Goal: Find specific page/section

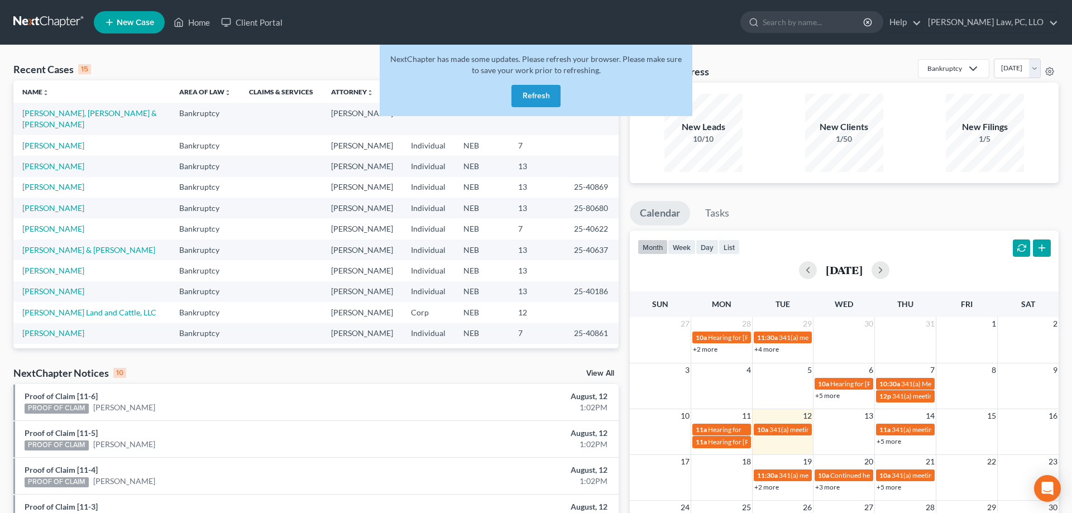
click at [532, 96] on button "Refresh" at bounding box center [535, 96] width 49 height 22
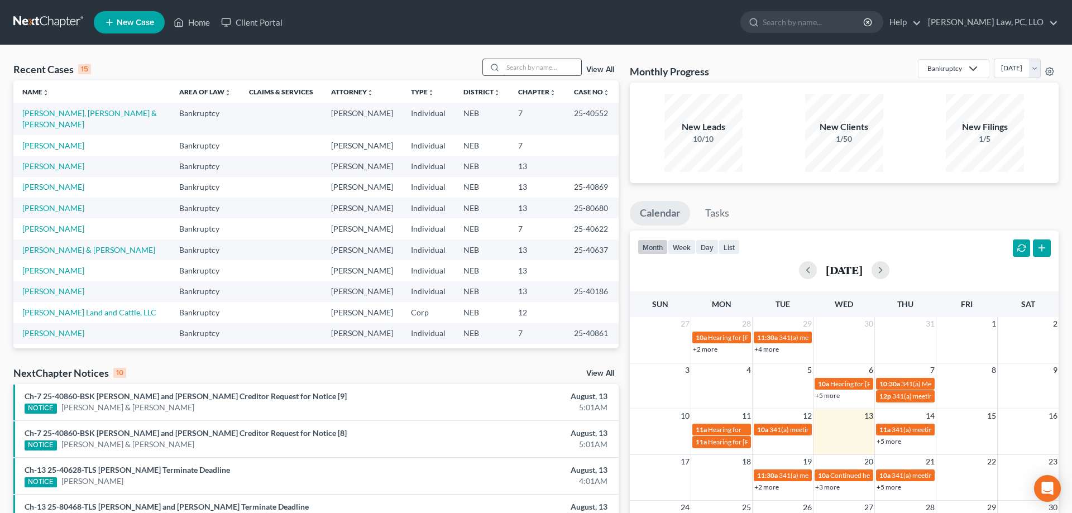
click at [513, 73] on input "search" at bounding box center [542, 67] width 78 height 16
type input "johnson"
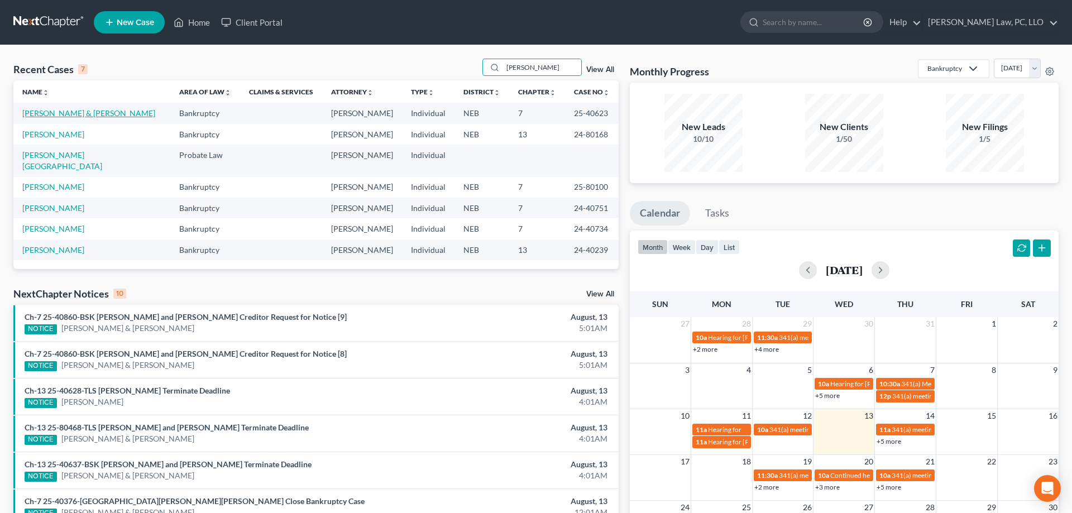
click at [75, 111] on link "Johnson, Lucas & Bethany" at bounding box center [88, 112] width 133 height 9
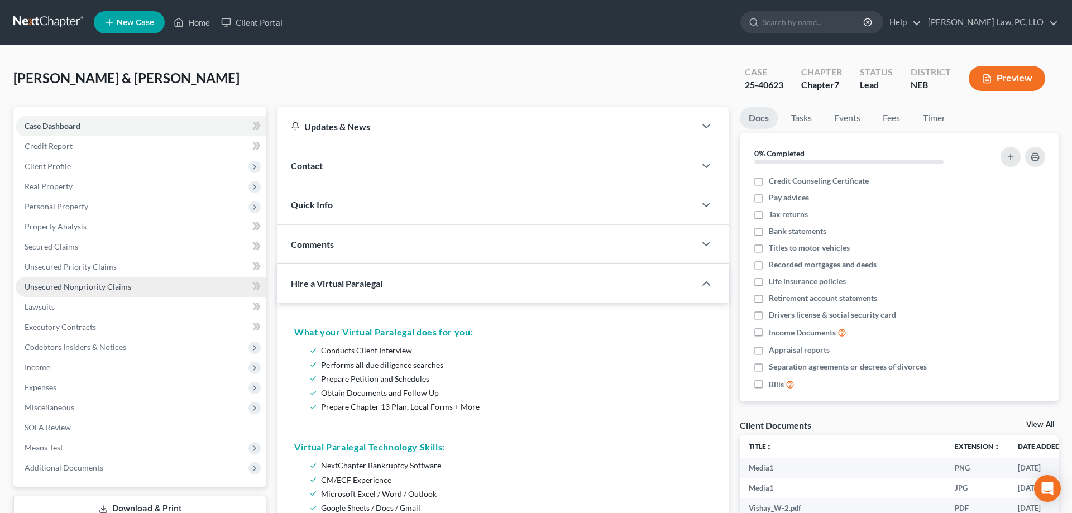
scroll to position [392, 0]
click at [83, 289] on span "Unsecured Nonpriority Claims" at bounding box center [78, 286] width 107 height 9
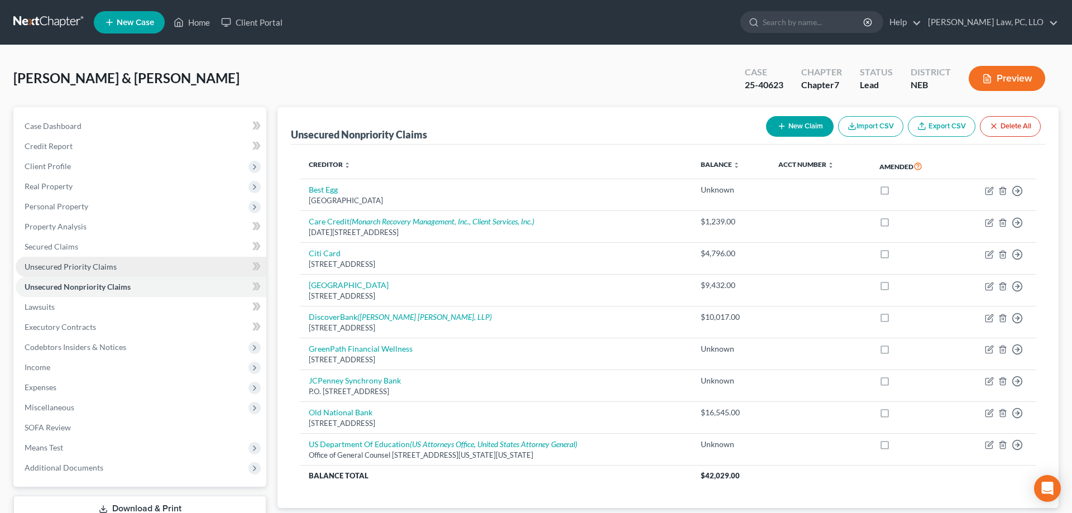
click at [79, 260] on link "Unsecured Priority Claims" at bounding box center [141, 267] width 251 height 20
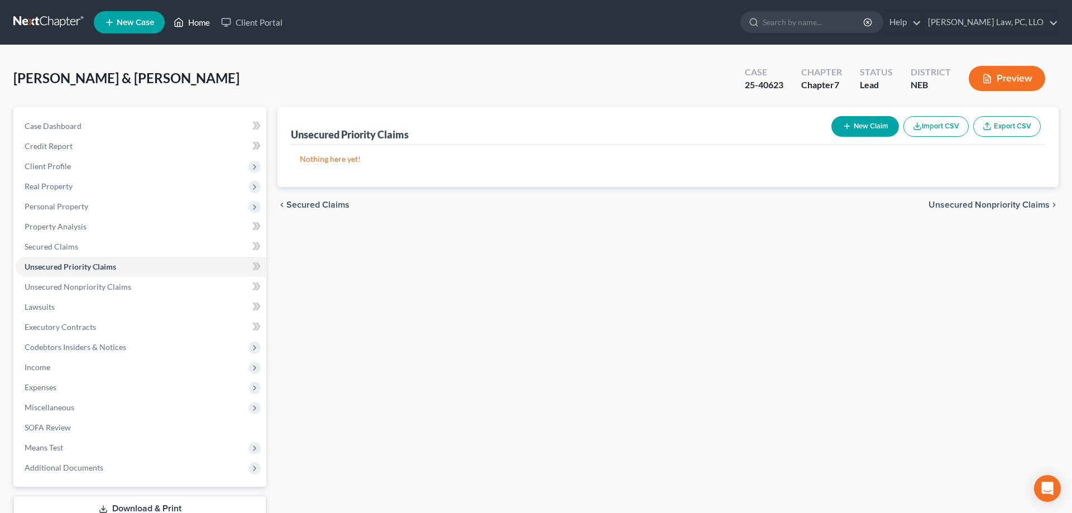
click at [193, 26] on link "Home" at bounding box center [191, 22] width 47 height 20
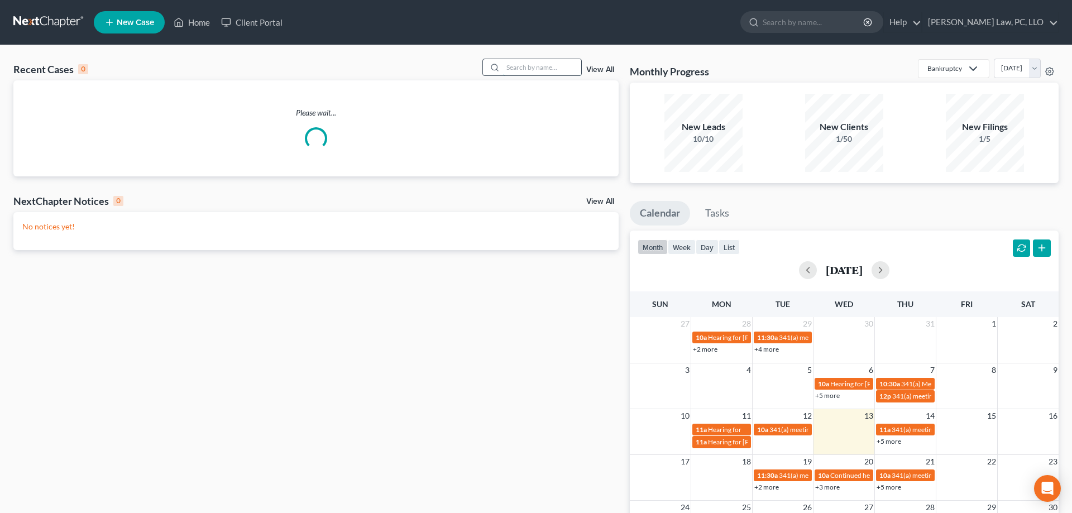
click at [539, 70] on input "search" at bounding box center [542, 67] width 78 height 16
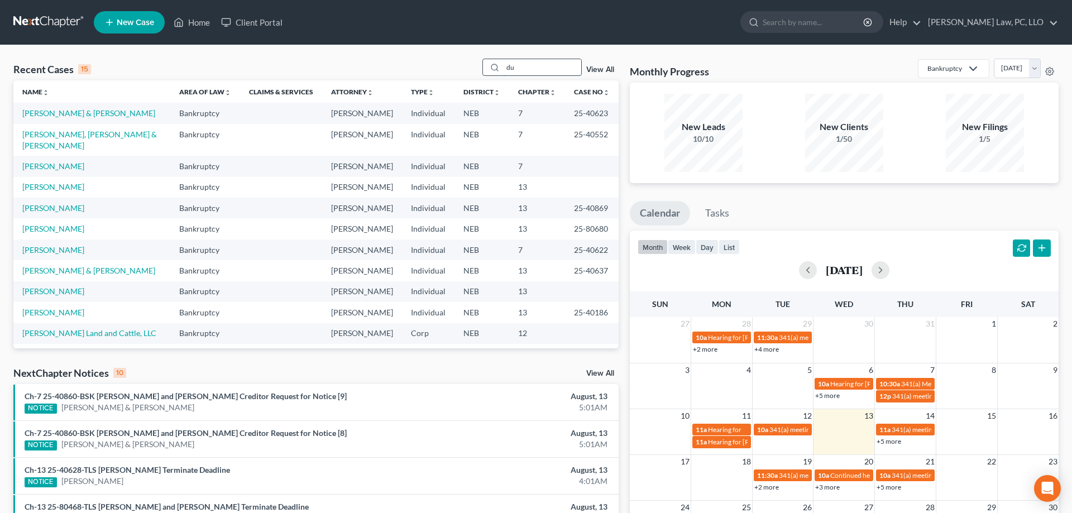
type input "d"
type input "gunderson"
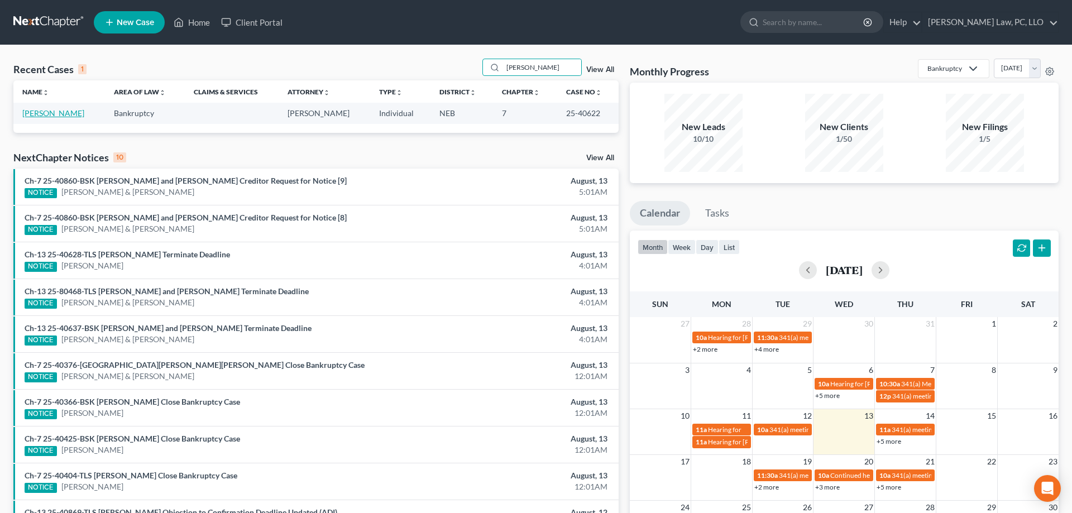
click at [74, 111] on link "[PERSON_NAME]" at bounding box center [53, 112] width 62 height 9
